Goal: Information Seeking & Learning: Learn about a topic

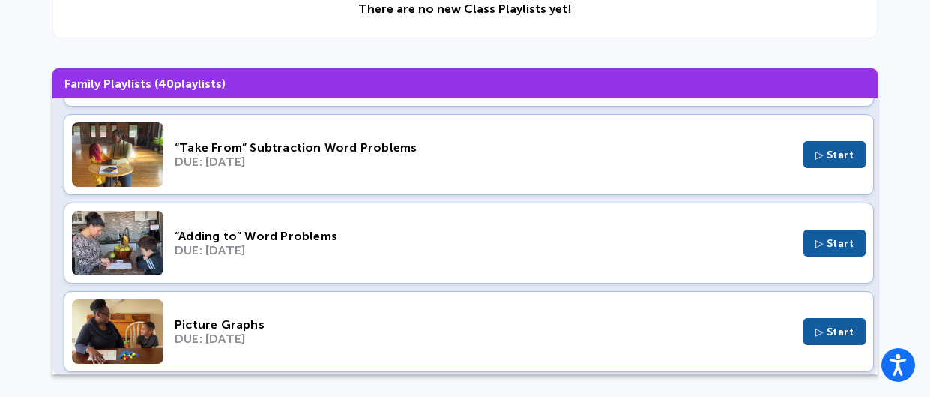
scroll to position [615, 0]
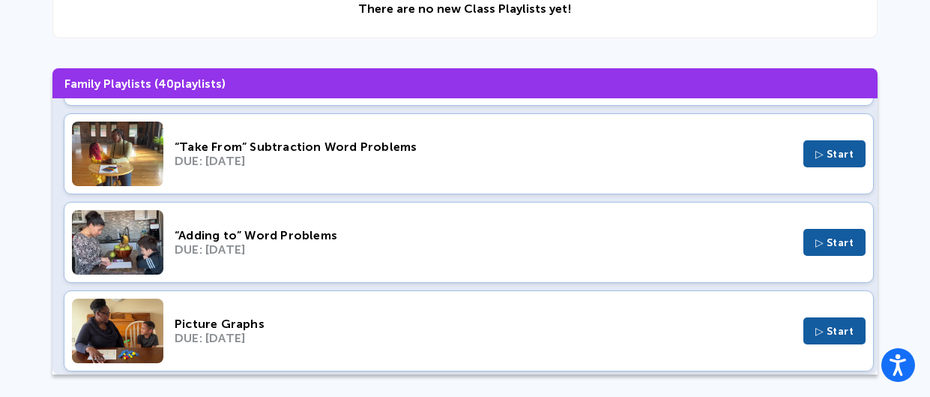
click at [128, 233] on img at bounding box center [117, 242] width 91 height 64
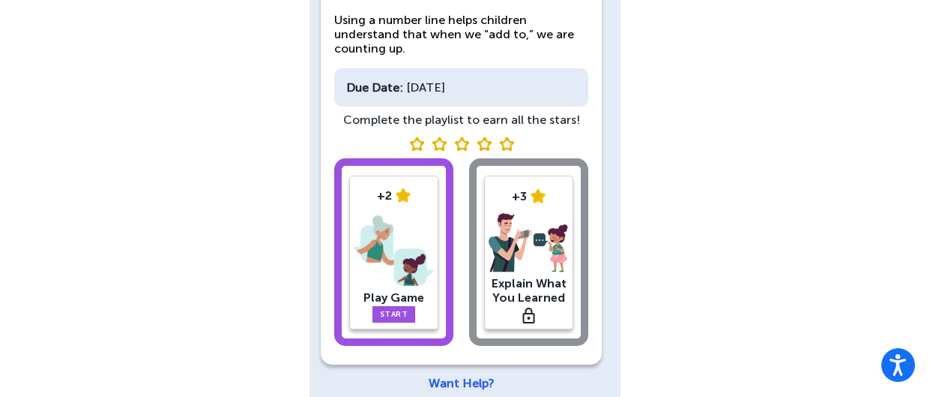
scroll to position [259, 0]
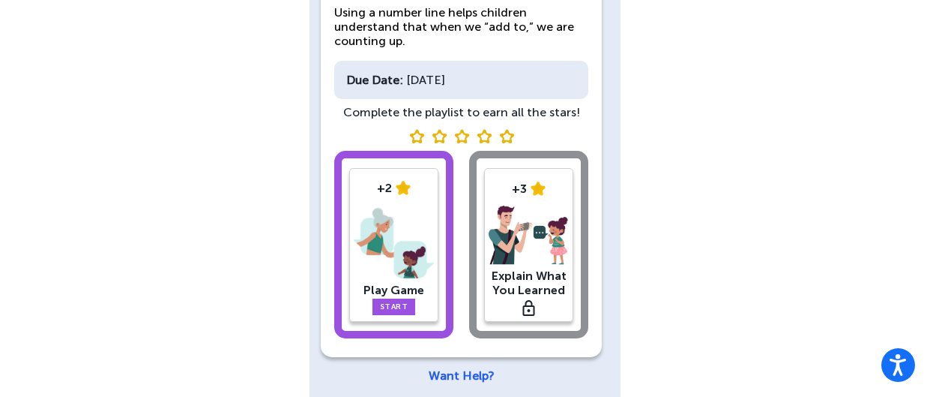
click at [546, 268] on div "+2 Play Game Start +3 Explain What You Learned" at bounding box center [461, 247] width 254 height 193
click at [405, 298] on link "Start" at bounding box center [394, 306] width 43 height 16
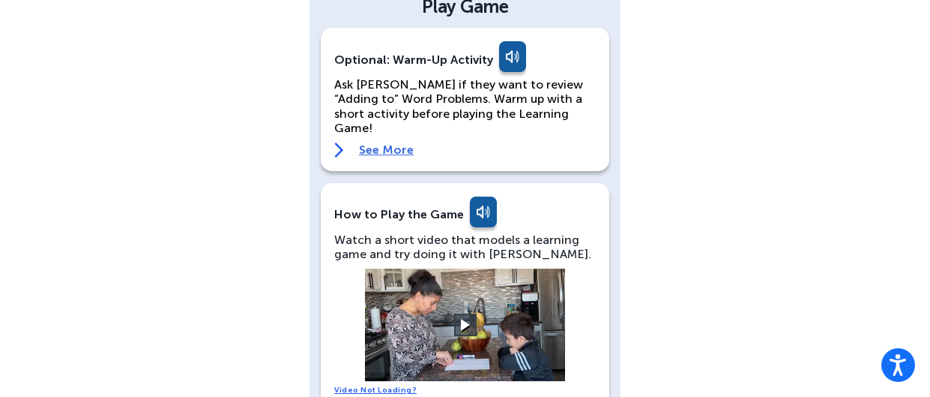
scroll to position [102, 0]
click at [520, 142] on link "See More" at bounding box center [465, 149] width 262 height 15
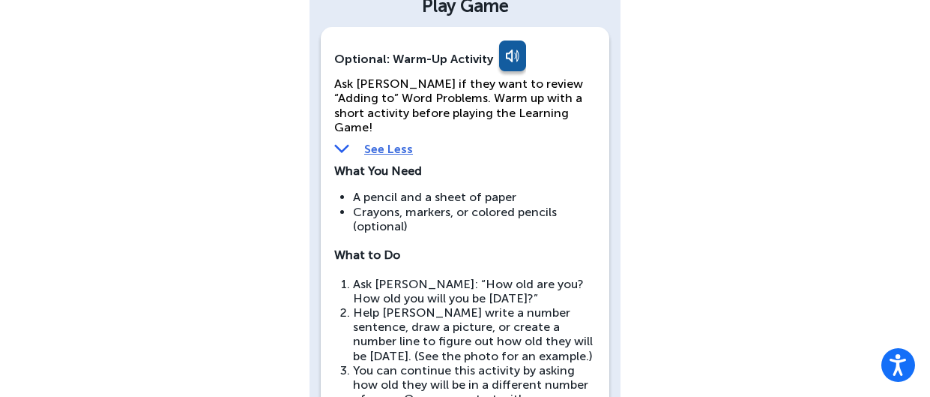
click at [342, 142] on img at bounding box center [341, 149] width 15 height 14
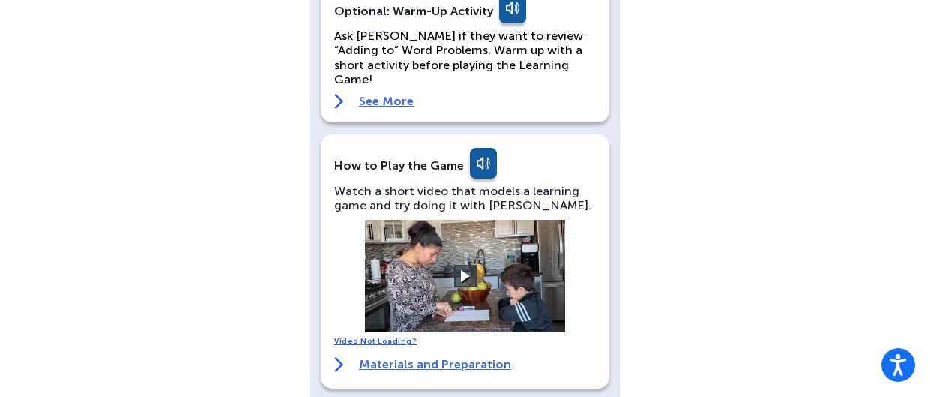
scroll to position [151, 0]
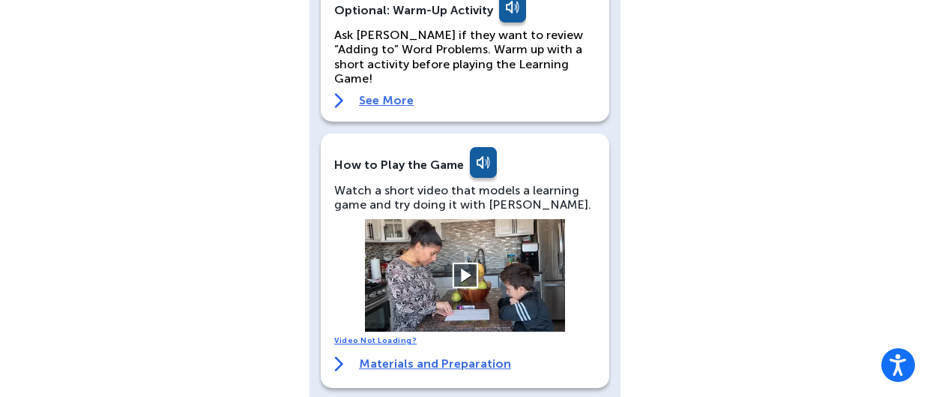
click at [475, 262] on button at bounding box center [465, 275] width 26 height 26
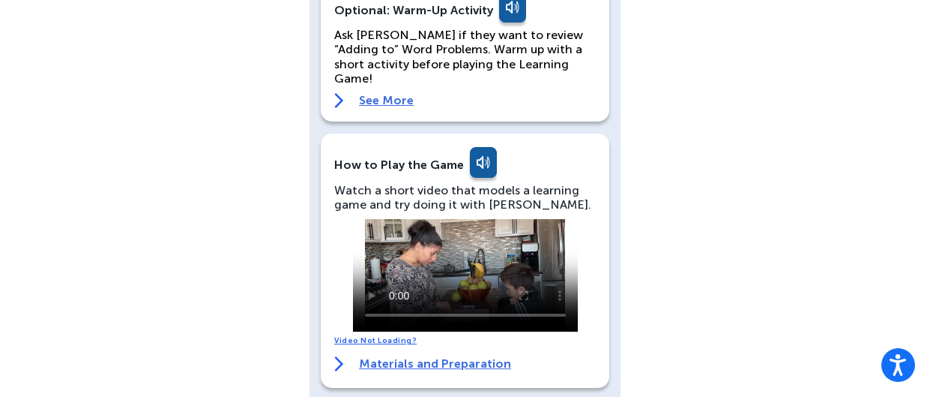
click at [45, 58] on div "[PERSON_NAME] English Back Play Game Optional: Warm-Up Activity Ask [PERSON_NAM…" at bounding box center [465, 363] width 930 height 1029
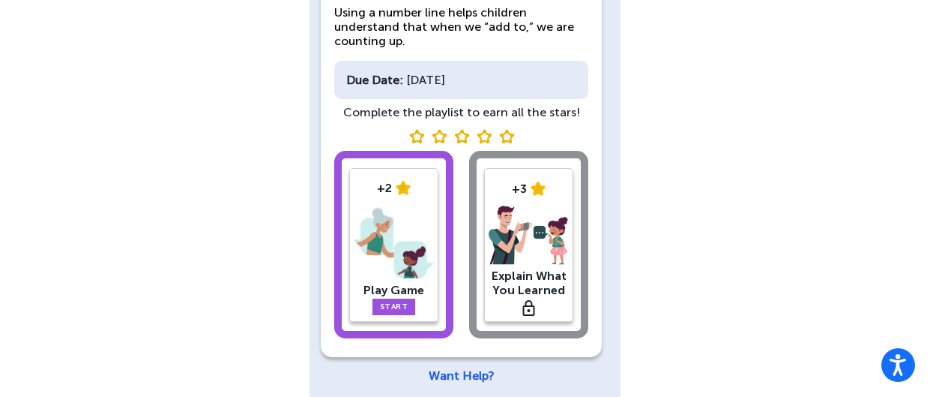
click at [662, 163] on div "[PERSON_NAME] English “Adding to” Word Problems 15 minutes This week we’ll use …" at bounding box center [465, 75] width 930 height 669
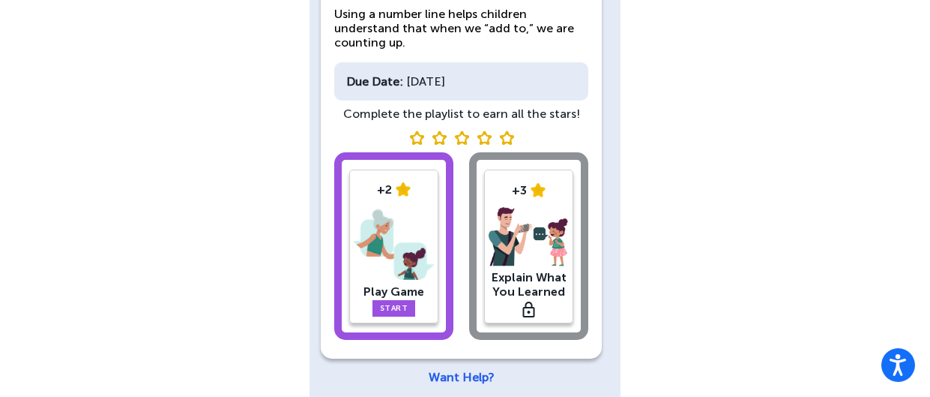
scroll to position [257, 0]
click at [527, 212] on div "+2 Play Game Start +3 Explain What You Learned" at bounding box center [461, 249] width 254 height 193
click at [477, 370] on link "Want Help?" at bounding box center [462, 377] width 66 height 14
